Goal: Information Seeking & Learning: Learn about a topic

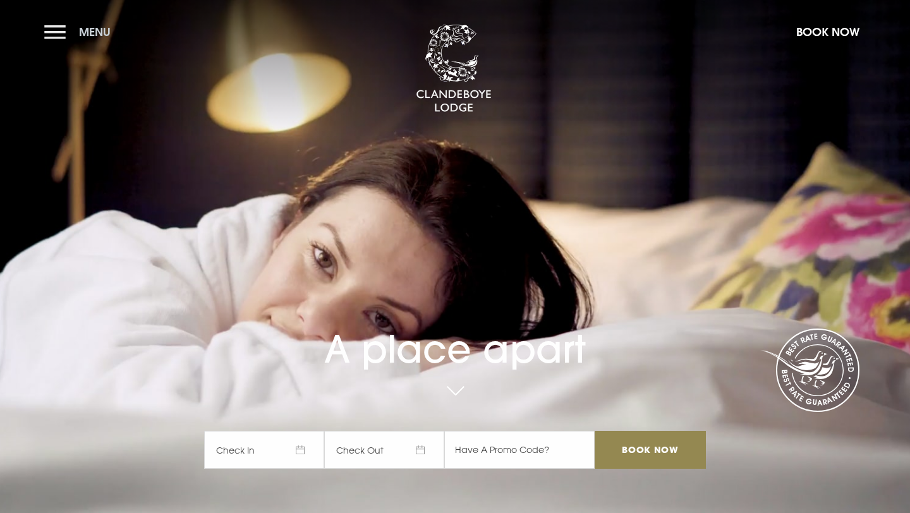
click at [64, 38] on button "Menu" at bounding box center [80, 31] width 73 height 27
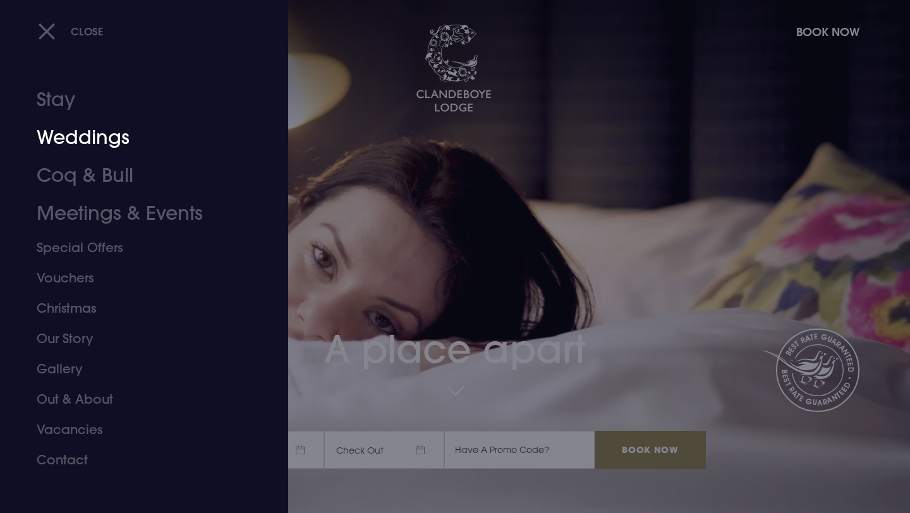
click at [115, 140] on link "Weddings" at bounding box center [137, 138] width 200 height 38
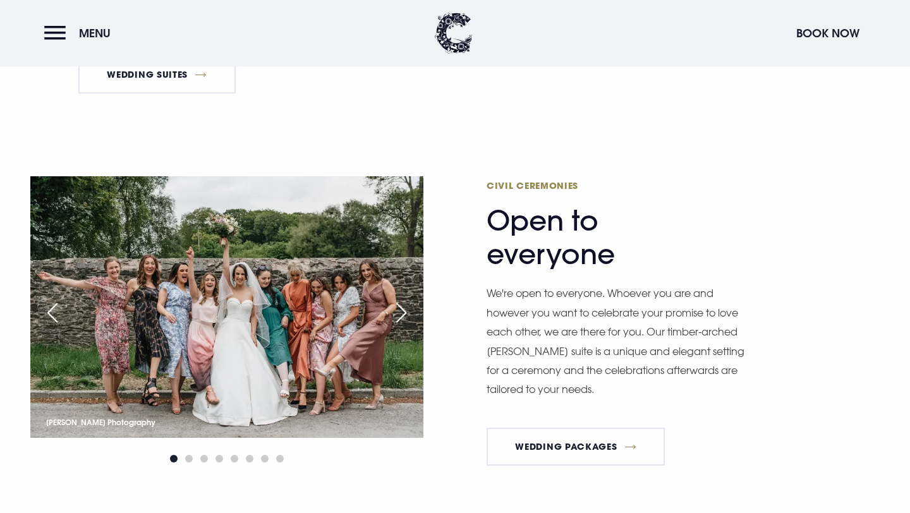
scroll to position [1423, 0]
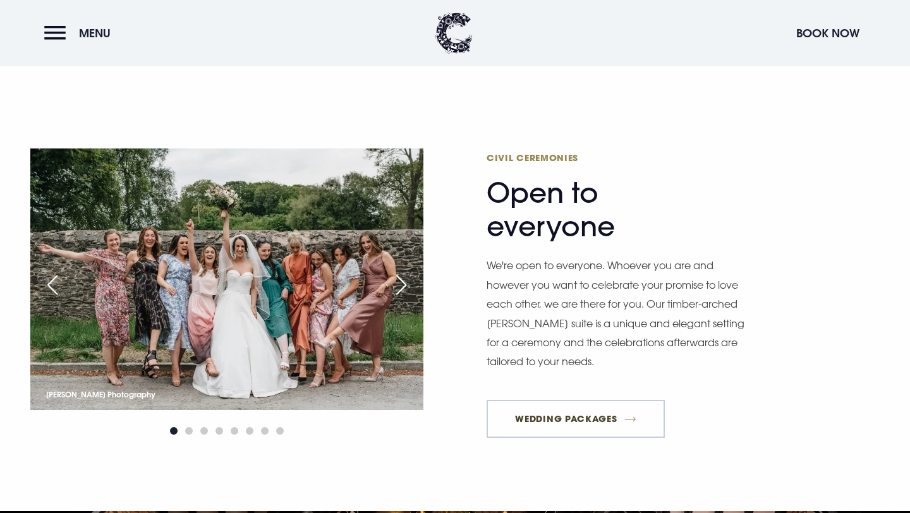
click at [562, 427] on link "Wedding Packages" at bounding box center [576, 419] width 178 height 38
